Goal: Information Seeking & Learning: Learn about a topic

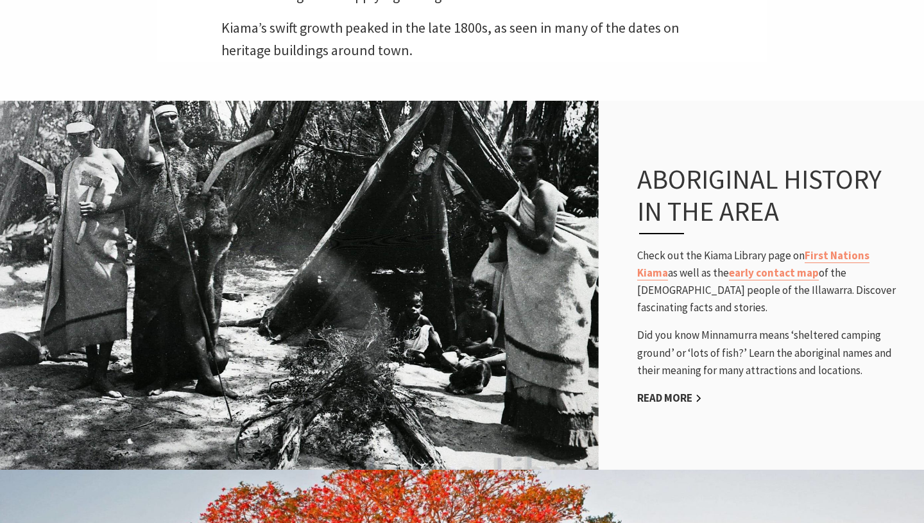
scroll to position [895, 0]
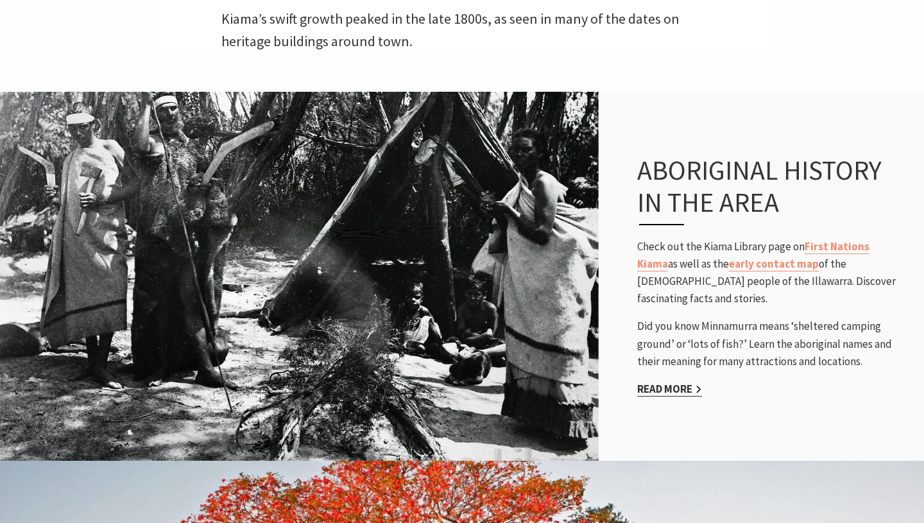
click at [677, 382] on link "Read More" at bounding box center [669, 389] width 65 height 15
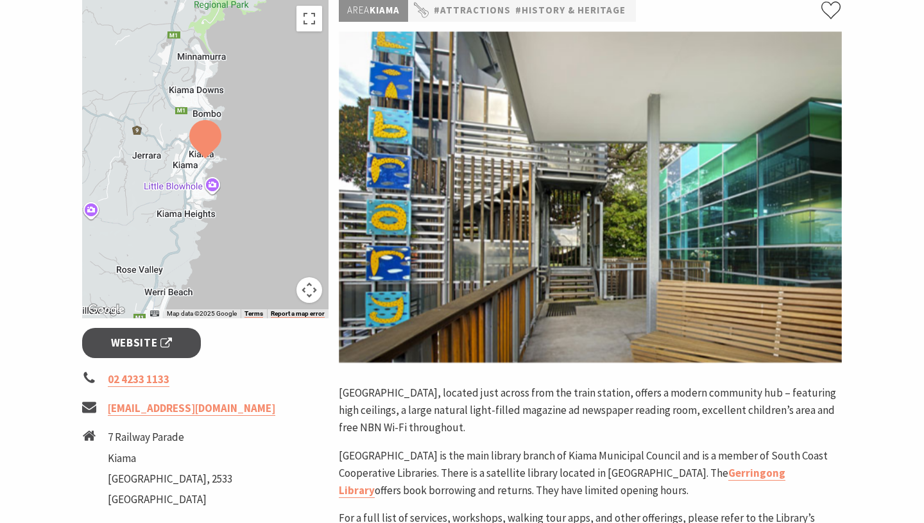
scroll to position [72, 0]
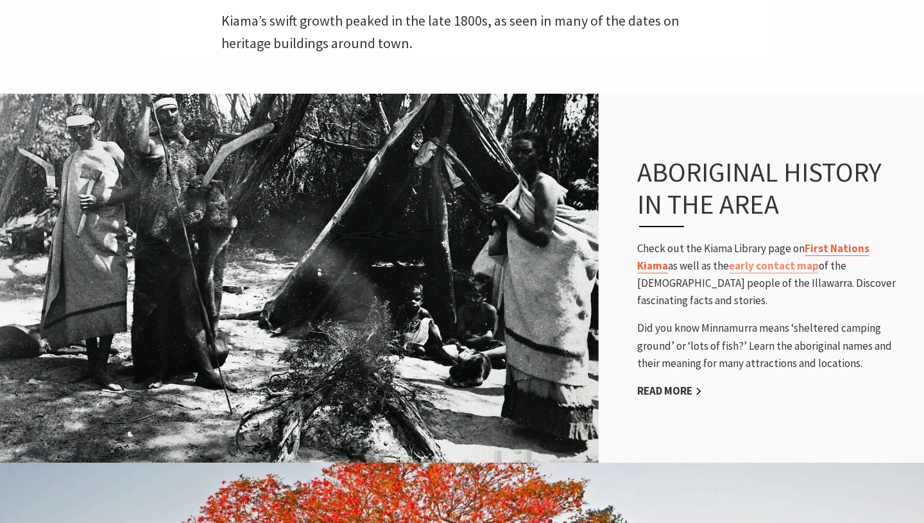
scroll to position [532, 920]
click at [836, 241] on link "First Nations Kiama" at bounding box center [753, 257] width 232 height 32
